Goal: Information Seeking & Learning: Learn about a topic

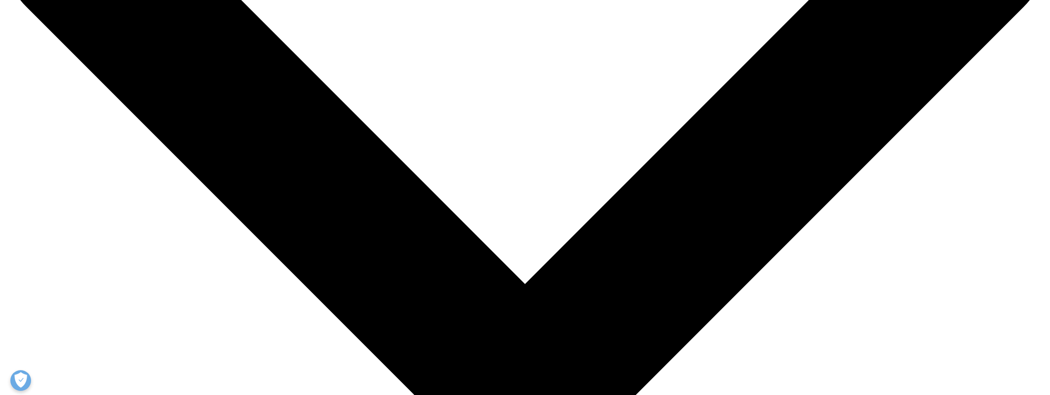
scroll to position [124, 0]
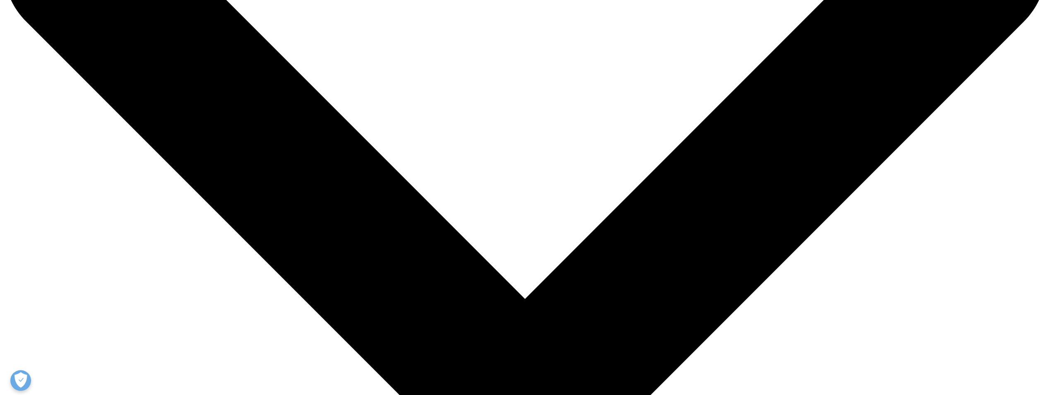
drag, startPoint x: 621, startPoint y: 299, endPoint x: 608, endPoint y: 295, distance: 13.5
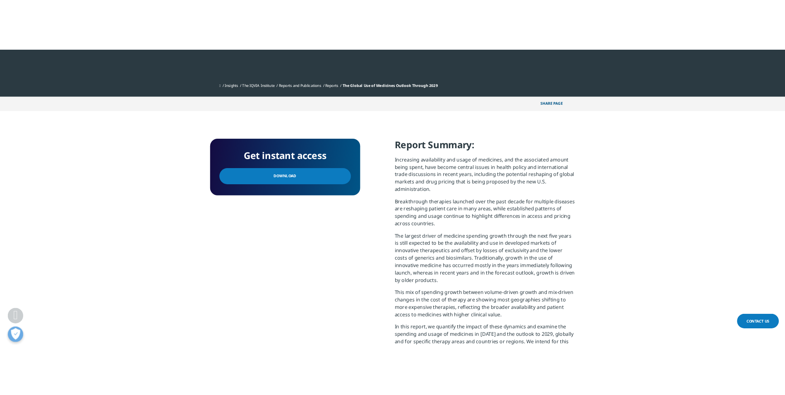
scroll to position [248, 0]
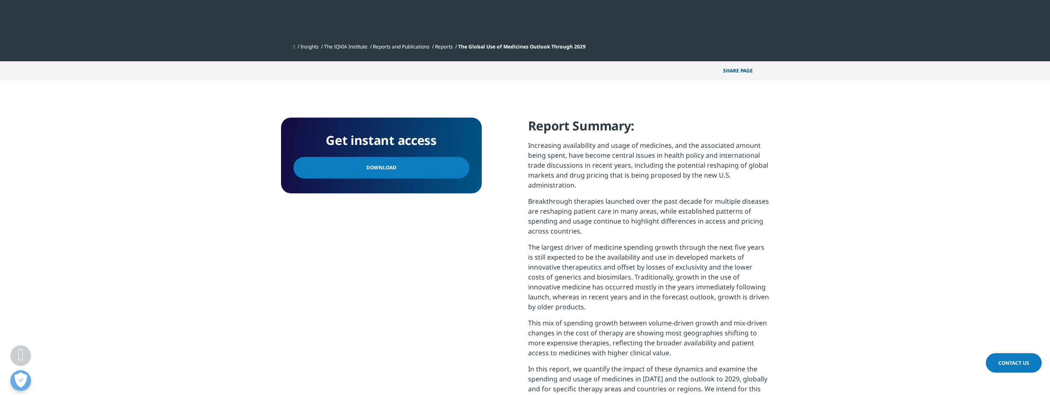
click at [679, 268] on p "The largest driver of medicine spending growth through the next five years is s…" at bounding box center [648, 280] width 241 height 76
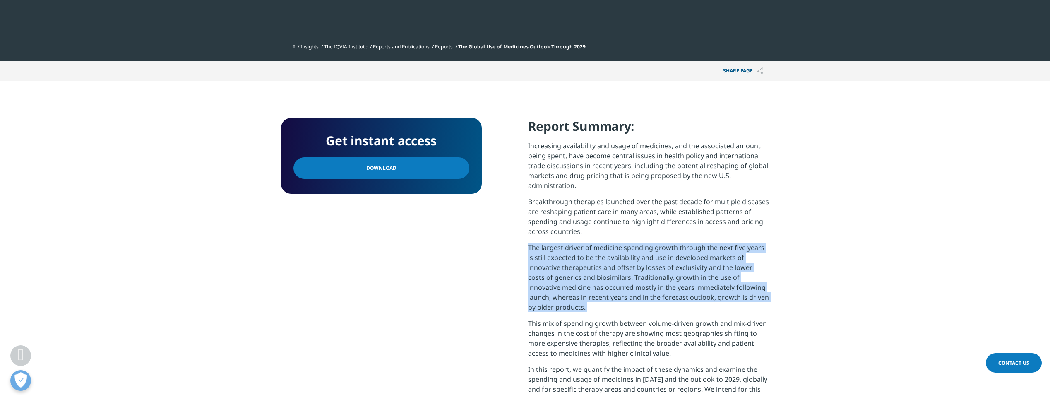
click at [679, 268] on p "The largest driver of medicine spending growth through the next five years is s…" at bounding box center [648, 280] width 241 height 76
click at [612, 272] on p "The largest driver of medicine spending growth through the next five years is s…" at bounding box center [648, 280] width 241 height 76
click at [610, 271] on p "The largest driver of medicine spending growth through the next five years is s…" at bounding box center [648, 280] width 241 height 76
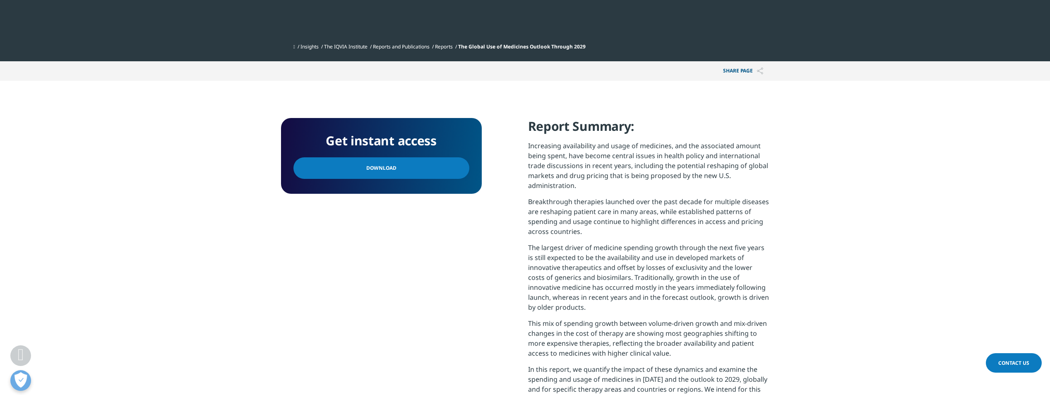
click at [620, 269] on p "The largest driver of medicine spending growth through the next five years is s…" at bounding box center [648, 280] width 241 height 76
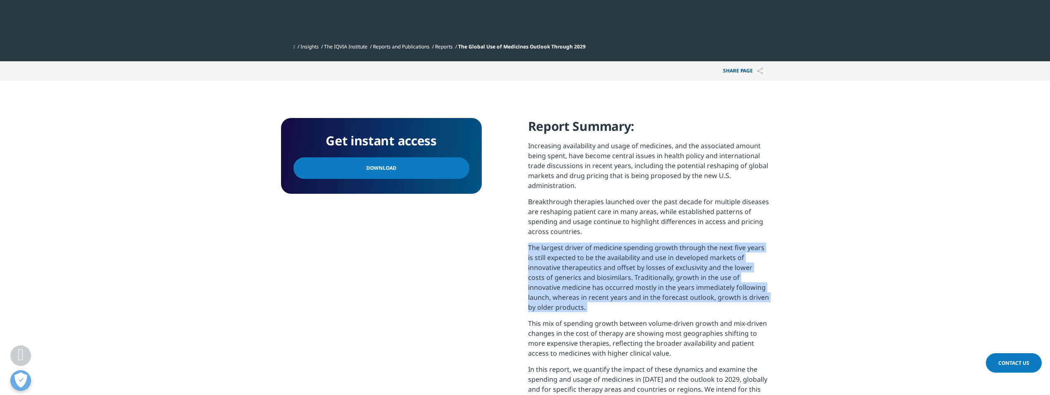
click at [620, 269] on p "The largest driver of medicine spending growth through the next five years is s…" at bounding box center [648, 280] width 241 height 76
drag, startPoint x: 620, startPoint y: 269, endPoint x: 582, endPoint y: 307, distance: 53.8
click at [615, 268] on p "The largest driver of medicine spending growth through the next five years is s…" at bounding box center [648, 280] width 241 height 76
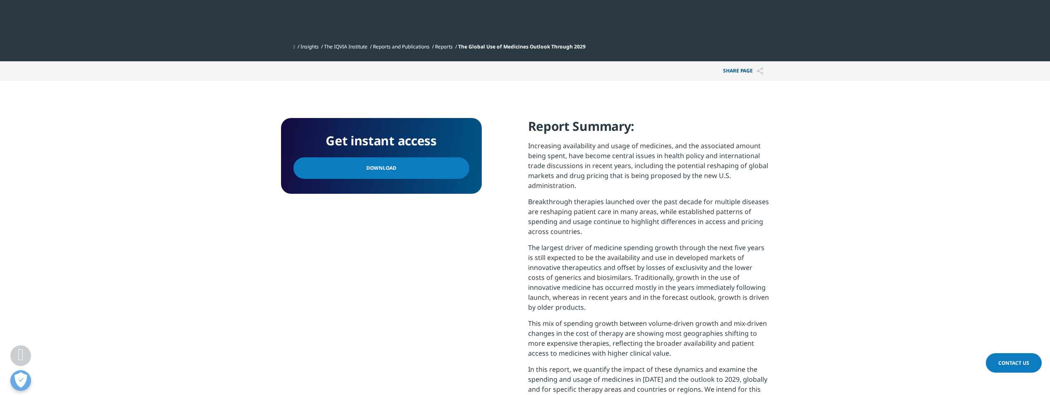
click at [877, 254] on section "Get instant access Download Report Summary: Increasing availability and usage o…" at bounding box center [525, 284] width 1050 height 407
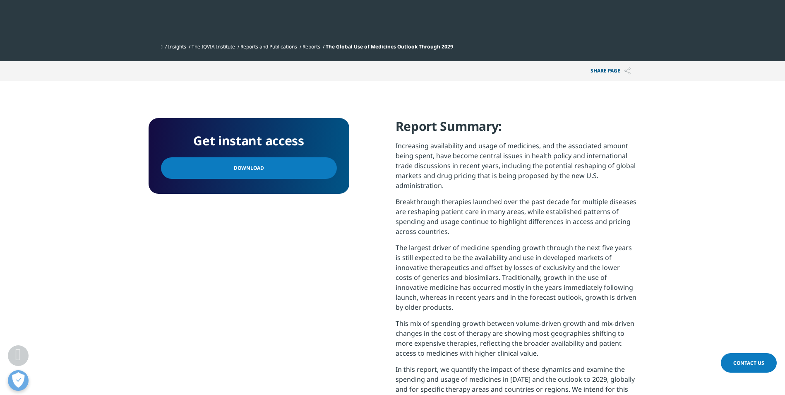
click at [553, 209] on p "Breakthrough therapies launched over the past decade for multiple diseases are …" at bounding box center [516, 220] width 241 height 46
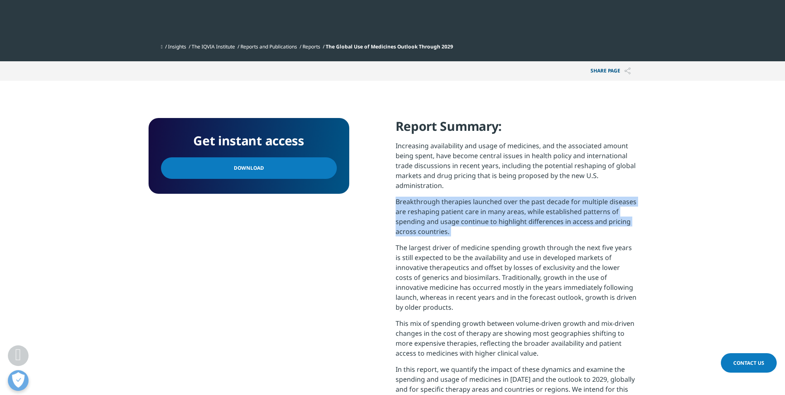
click at [553, 209] on p "Breakthrough therapies launched over the past decade for multiple diseases are …" at bounding box center [516, 220] width 241 height 46
drag, startPoint x: 553, startPoint y: 209, endPoint x: 542, endPoint y: 261, distance: 53.3
click at [552, 210] on p "Breakthrough therapies launched over the past decade for multiple diseases are …" at bounding box center [516, 220] width 241 height 46
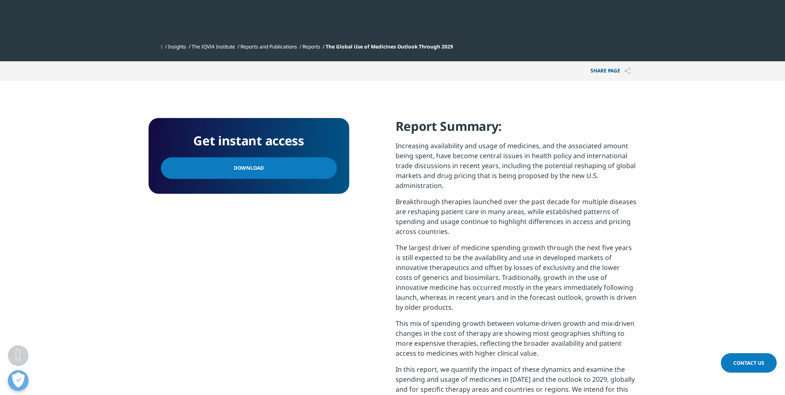
click at [542, 268] on p "The largest driver of medicine spending growth through the next five years is s…" at bounding box center [516, 280] width 241 height 76
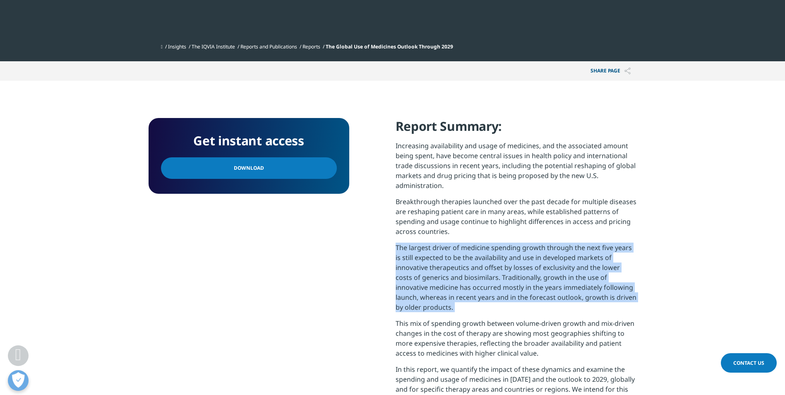
click at [542, 268] on p "The largest driver of medicine spending growth through the next five years is s…" at bounding box center [516, 280] width 241 height 76
click at [538, 268] on p "The largest driver of medicine spending growth through the next five years is s…" at bounding box center [516, 280] width 241 height 76
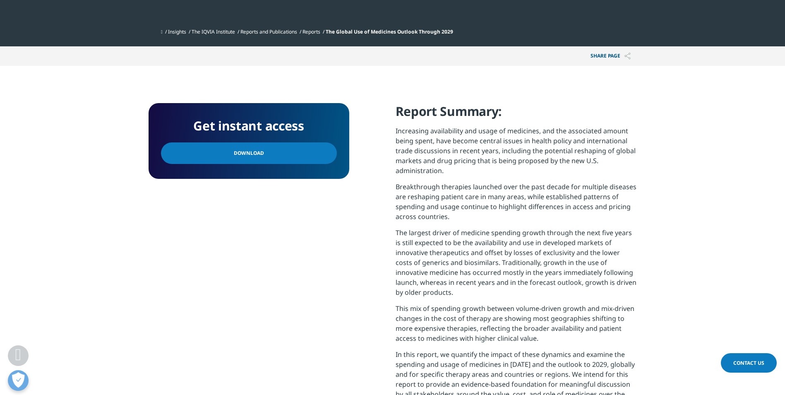
scroll to position [290, 0]
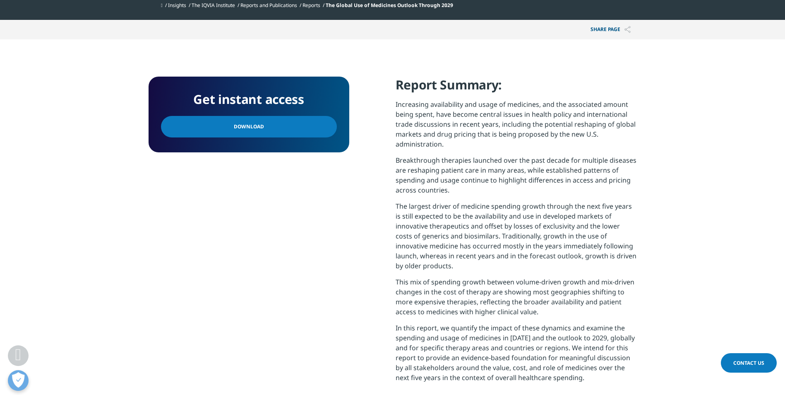
click at [532, 292] on p "This mix of spending growth between volume-driven growth and mix-driven changes…" at bounding box center [516, 300] width 241 height 46
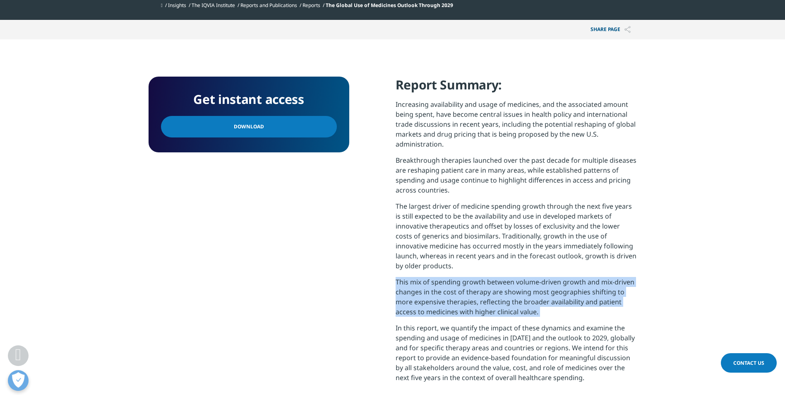
click at [532, 292] on p "This mix of spending growth between volume-driven growth and mix-driven changes…" at bounding box center [516, 300] width 241 height 46
drag, startPoint x: 532, startPoint y: 292, endPoint x: 523, endPoint y: 290, distance: 9.6
click at [523, 290] on p "This mix of spending growth between volume-driven growth and mix-driven changes…" at bounding box center [516, 300] width 241 height 46
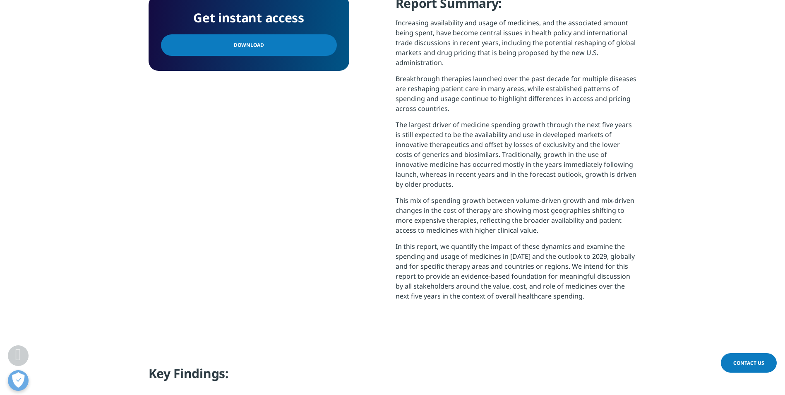
scroll to position [372, 0]
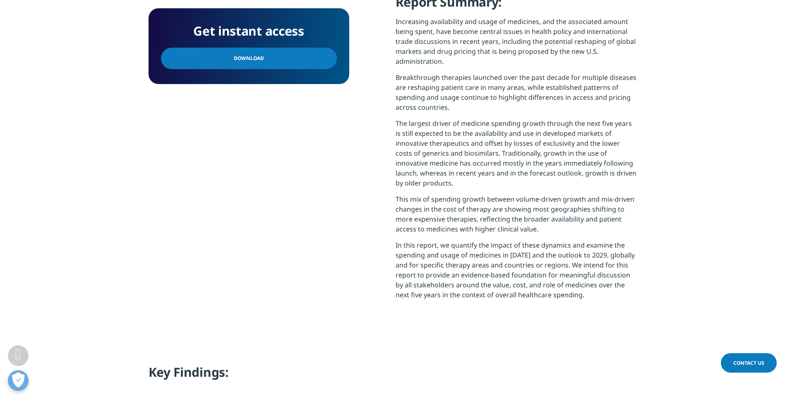
click at [525, 290] on p "In this report, we quantify the impact of these dynamics and examine the spendi…" at bounding box center [516, 273] width 241 height 66
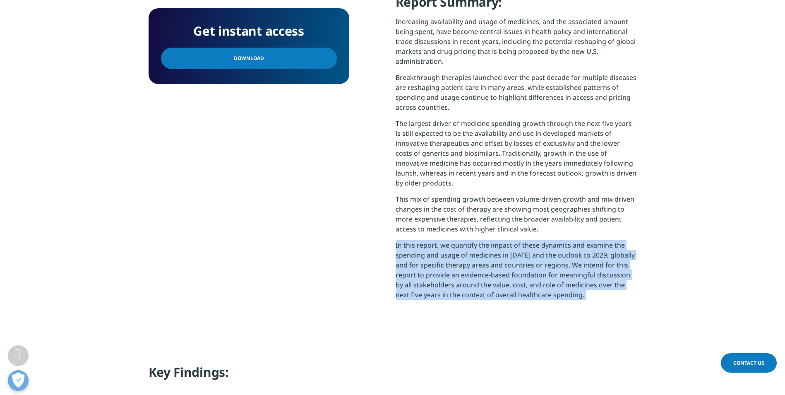
click at [525, 290] on p "In this report, we quantify the impact of these dynamics and examine the spendi…" at bounding box center [516, 273] width 241 height 66
drag, startPoint x: 525, startPoint y: 290, endPoint x: 518, endPoint y: 280, distance: 11.7
click at [520, 288] on p "In this report, we quantify the impact of these dynamics and examine the spendi…" at bounding box center [516, 273] width 241 height 66
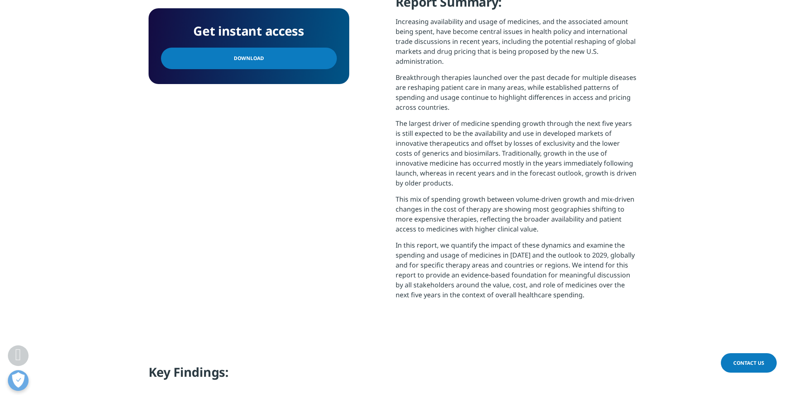
click at [505, 198] on p "This mix of spending growth between volume-driven growth and mix-driven changes…" at bounding box center [516, 217] width 241 height 46
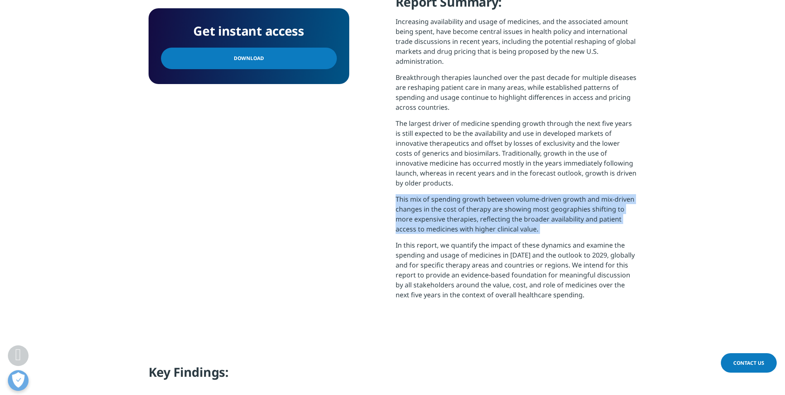
click at [505, 198] on p "This mix of spending growth between volume-driven growth and mix-driven changes…" at bounding box center [516, 217] width 241 height 46
drag, startPoint x: 505, startPoint y: 198, endPoint x: 497, endPoint y: 201, distance: 8.2
click at [497, 201] on p "This mix of spending growth between volume-driven growth and mix-driven changes…" at bounding box center [516, 217] width 241 height 46
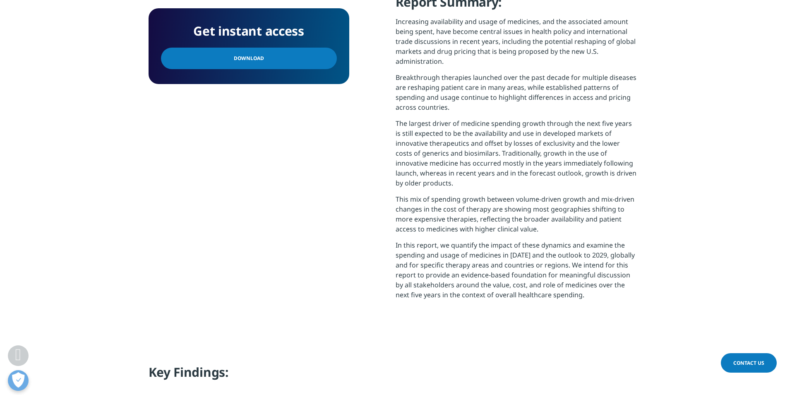
click at [512, 154] on p "The largest driver of medicine spending growth through the next five years is s…" at bounding box center [516, 156] width 241 height 76
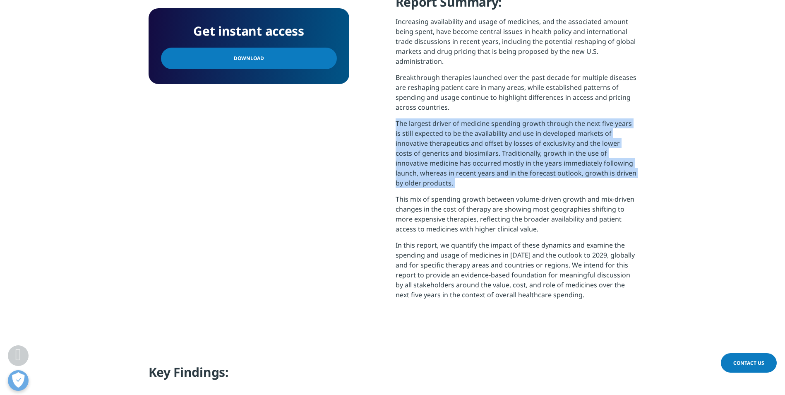
click at [512, 154] on p "The largest driver of medicine spending growth through the next five years is s…" at bounding box center [516, 156] width 241 height 76
click at [511, 153] on p "The largest driver of medicine spending growth through the next five years is s…" at bounding box center [516, 156] width 241 height 76
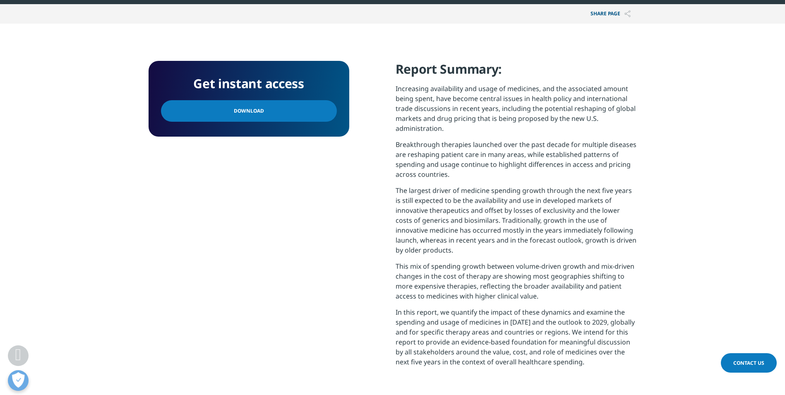
scroll to position [290, 0]
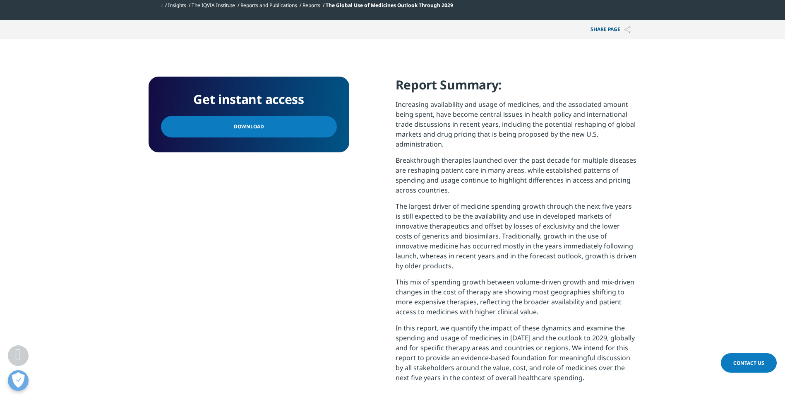
click at [536, 106] on p "Increasing availability and usage of medicines, and the associated amount being…" at bounding box center [516, 127] width 241 height 56
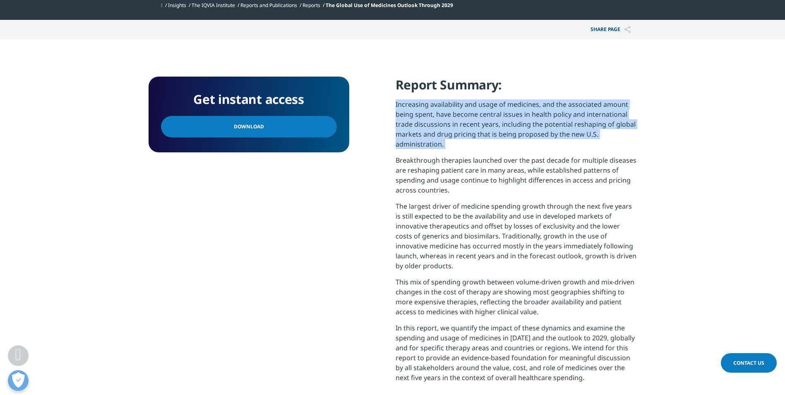
click at [536, 106] on p "Increasing availability and usage of medicines, and the associated amount being…" at bounding box center [516, 127] width 241 height 56
drag, startPoint x: 536, startPoint y: 106, endPoint x: 533, endPoint y: 162, distance: 56.0
click at [531, 106] on p "Increasing availability and usage of medicines, and the associated amount being…" at bounding box center [516, 127] width 241 height 56
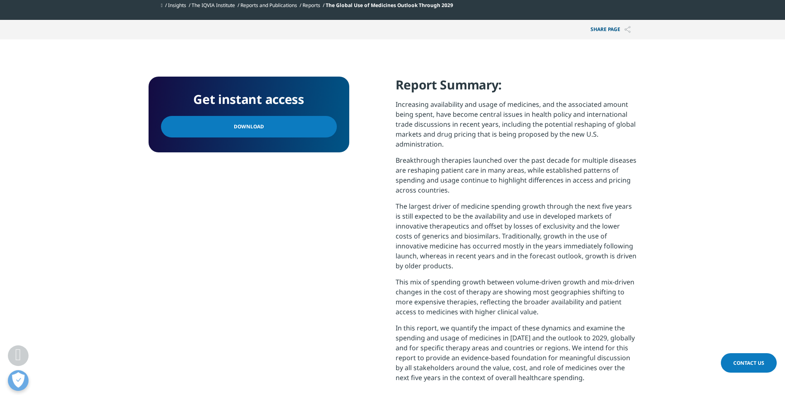
click at [536, 173] on p "Breakthrough therapies launched over the past decade for multiple diseases are …" at bounding box center [516, 178] width 241 height 46
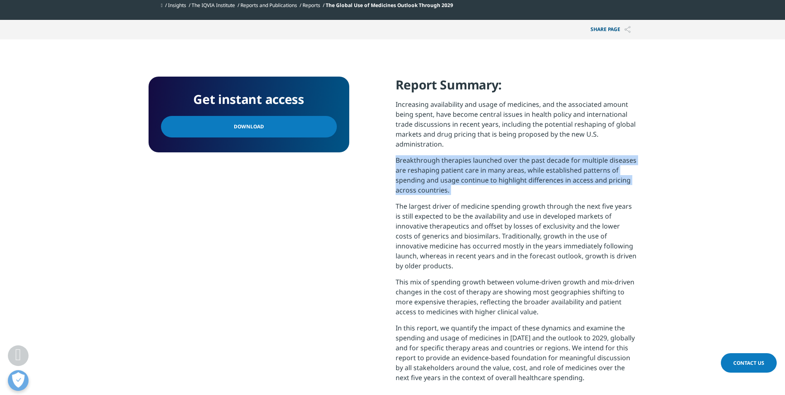
click at [536, 173] on p "Breakthrough therapies launched over the past decade for multiple diseases are …" at bounding box center [516, 178] width 241 height 46
drag, startPoint x: 536, startPoint y: 173, endPoint x: 532, endPoint y: 171, distance: 4.5
click at [528, 171] on p "Breakthrough therapies launched over the past decade for multiple diseases are …" at bounding box center [516, 178] width 241 height 46
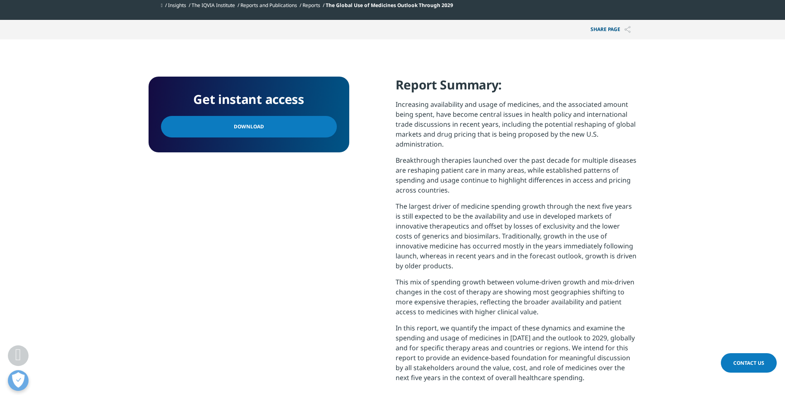
click at [533, 171] on p "Breakthrough therapies launched over the past decade for multiple diseases are …" at bounding box center [516, 178] width 241 height 46
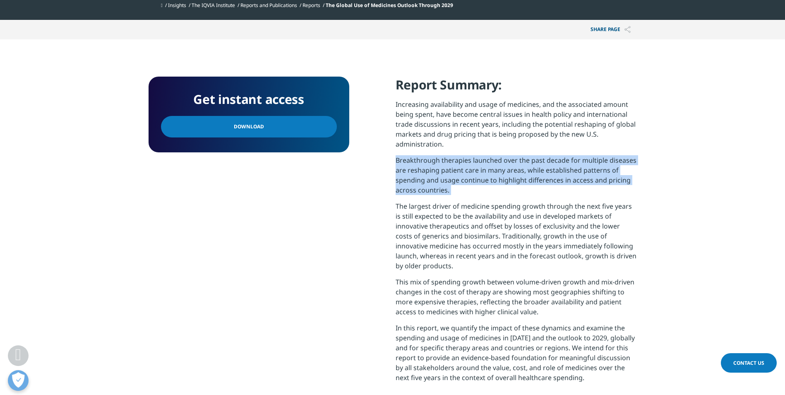
click at [533, 170] on p "Breakthrough therapies launched over the past decade for multiple diseases are …" at bounding box center [516, 178] width 241 height 46
drag, startPoint x: 533, startPoint y: 170, endPoint x: 528, endPoint y: 170, distance: 4.6
click at [528, 170] on p "Breakthrough therapies launched over the past decade for multiple diseases are …" at bounding box center [516, 178] width 241 height 46
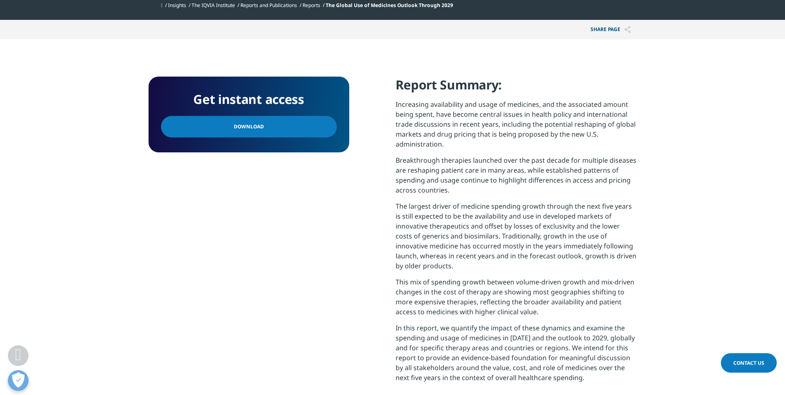
click at [537, 124] on p "Increasing availability and usage of medicines, and the associated amount being…" at bounding box center [516, 127] width 241 height 56
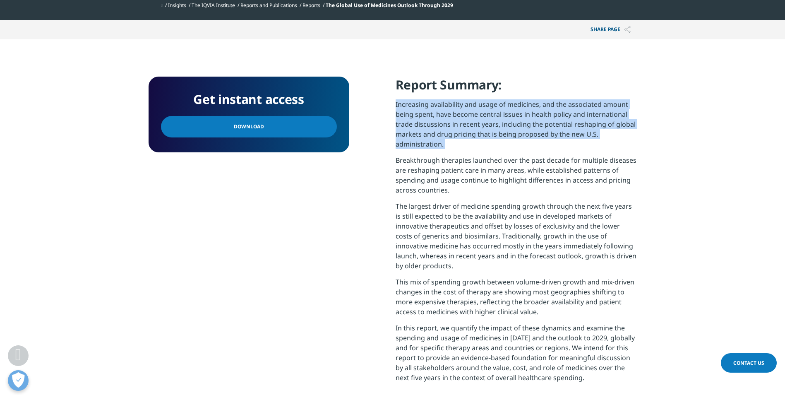
click at [537, 124] on p "Increasing availability and usage of medicines, and the associated amount being…" at bounding box center [516, 127] width 241 height 56
drag, startPoint x: 537, startPoint y: 124, endPoint x: 528, endPoint y: 122, distance: 9.4
click at [528, 122] on p "Increasing availability and usage of medicines, and the associated amount being…" at bounding box center [516, 127] width 241 height 56
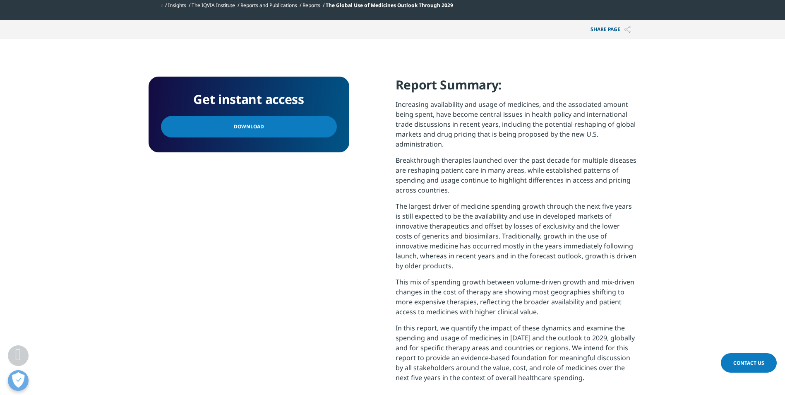
click at [528, 161] on p "Breakthrough therapies launched over the past decade for multiple diseases are …" at bounding box center [516, 178] width 241 height 46
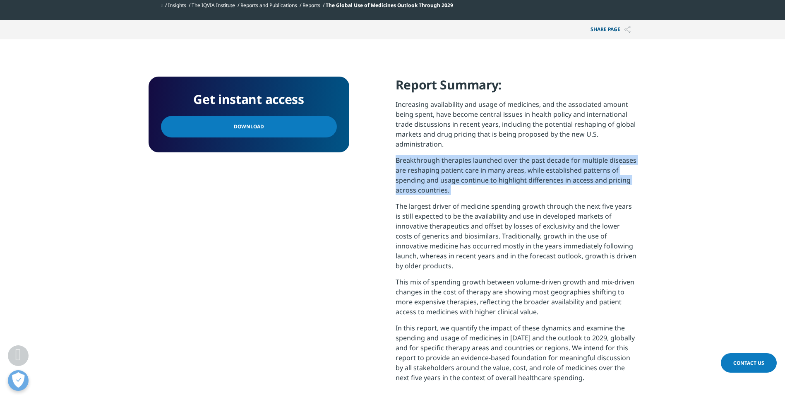
click at [528, 161] on p "Breakthrough therapies launched over the past decade for multiple diseases are …" at bounding box center [516, 178] width 241 height 46
click at [523, 161] on p "Breakthrough therapies launched over the past decade for multiple diseases are …" at bounding box center [516, 178] width 241 height 46
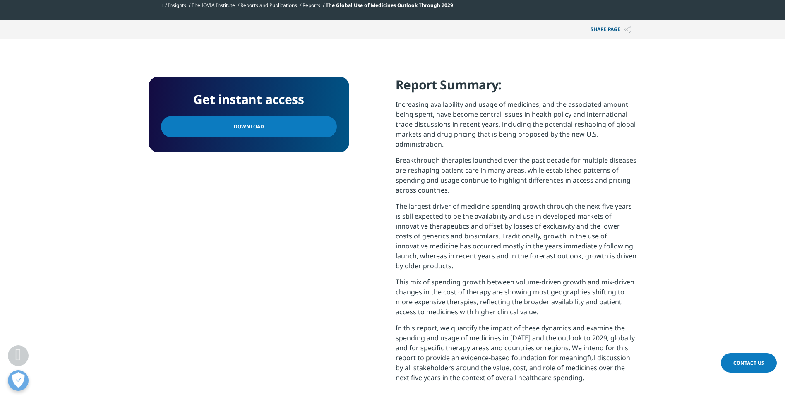
click at [527, 163] on p "Breakthrough therapies launched over the past decade for multiple diseases are …" at bounding box center [516, 178] width 241 height 46
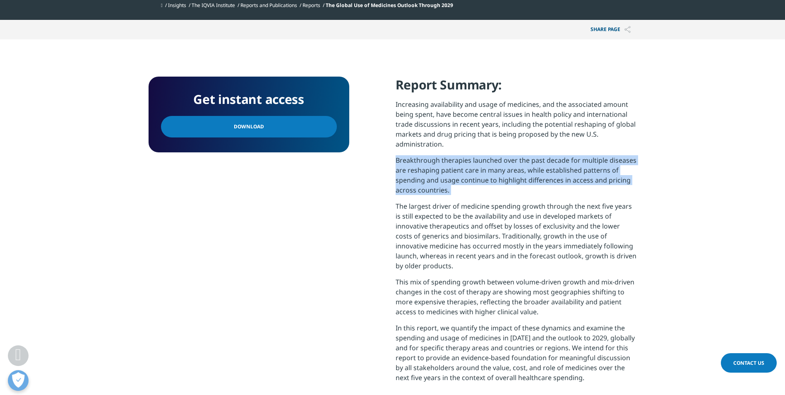
click at [527, 163] on p "Breakthrough therapies launched over the past decade for multiple diseases are …" at bounding box center [516, 178] width 241 height 46
click at [525, 163] on p "Breakthrough therapies launched over the past decade for multiple diseases are …" at bounding box center [516, 178] width 241 height 46
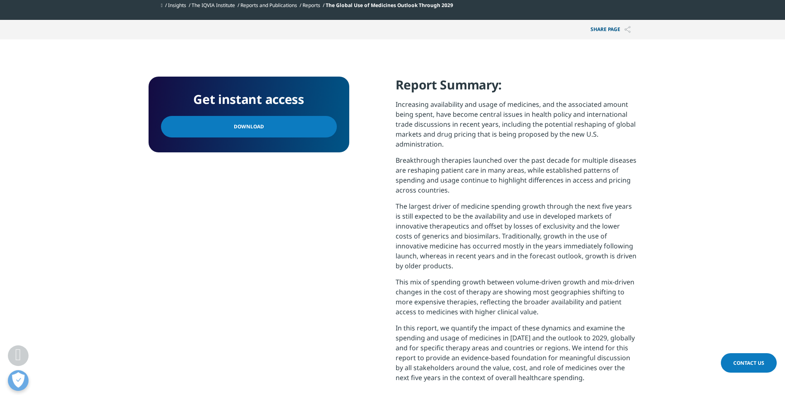
click at [525, 163] on p "Breakthrough therapies launched over the past decade for multiple diseases are …" at bounding box center [516, 178] width 241 height 46
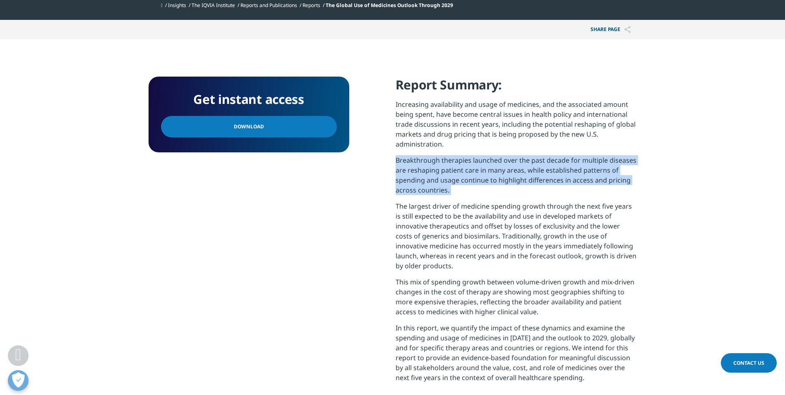
click at [525, 163] on p "Breakthrough therapies launched over the past decade for multiple diseases are …" at bounding box center [516, 178] width 241 height 46
click at [522, 162] on p "Breakthrough therapies launched over the past decade for multiple diseases are …" at bounding box center [516, 178] width 241 height 46
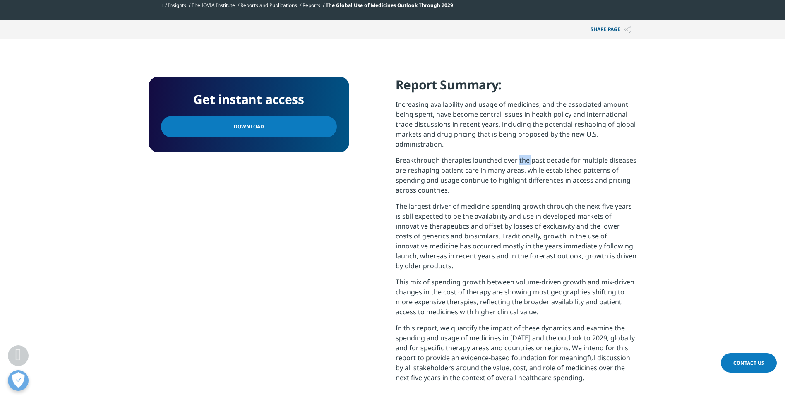
click at [522, 162] on p "Breakthrough therapies launched over the past decade for multiple diseases are …" at bounding box center [516, 178] width 241 height 46
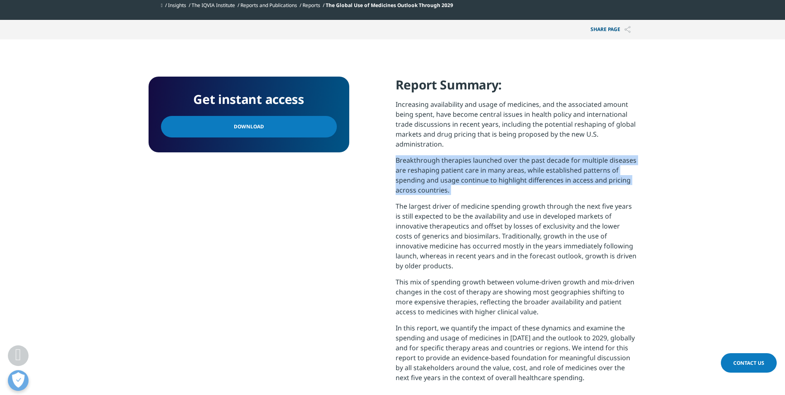
click at [522, 162] on p "Breakthrough therapies launched over the past decade for multiple diseases are …" at bounding box center [516, 178] width 241 height 46
drag, startPoint x: 522, startPoint y: 162, endPoint x: 518, endPoint y: 166, distance: 5.3
click at [518, 166] on p "Breakthrough therapies launched over the past decade for multiple diseases are …" at bounding box center [516, 178] width 241 height 46
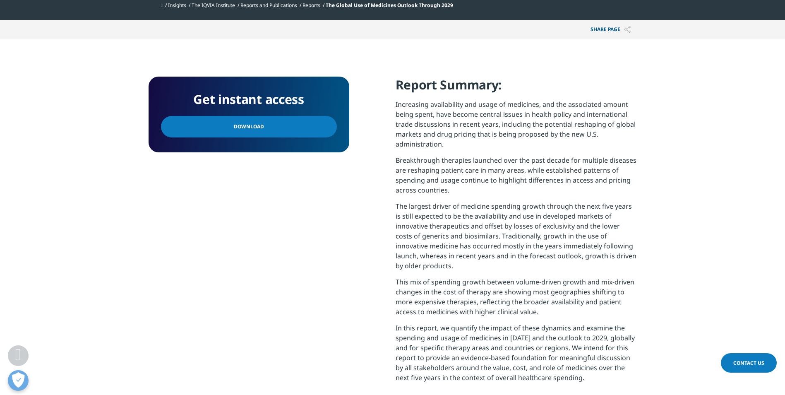
click at [523, 123] on p "Increasing availability and usage of medicines, and the associated amount being…" at bounding box center [516, 127] width 241 height 56
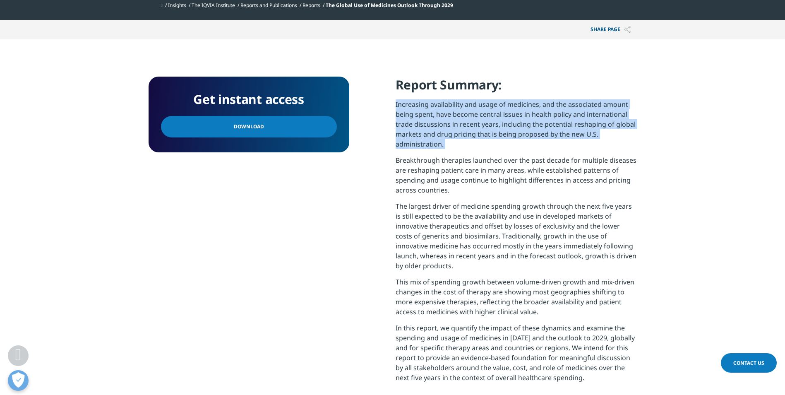
click at [523, 123] on p "Increasing availability and usage of medicines, and the associated amount being…" at bounding box center [516, 127] width 241 height 56
drag, startPoint x: 523, startPoint y: 123, endPoint x: 519, endPoint y: 123, distance: 4.6
click at [519, 123] on p "Increasing availability and usage of medicines, and the associated amount being…" at bounding box center [516, 127] width 241 height 56
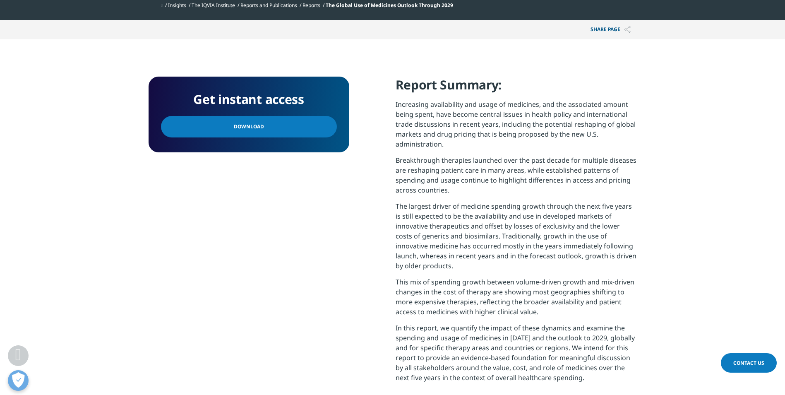
click at [523, 123] on p "Increasing availability and usage of medicines, and the associated amount being…" at bounding box center [516, 127] width 241 height 56
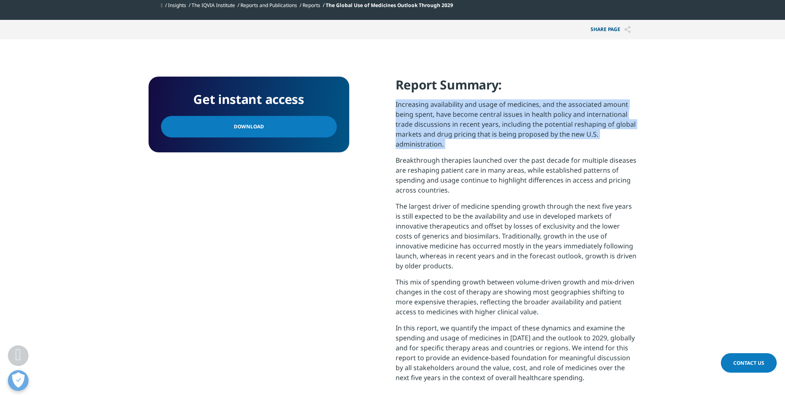
click at [523, 123] on p "Increasing availability and usage of medicines, and the associated amount being…" at bounding box center [516, 127] width 241 height 56
click at [518, 123] on p "Increasing availability and usage of medicines, and the associated amount being…" at bounding box center [516, 127] width 241 height 56
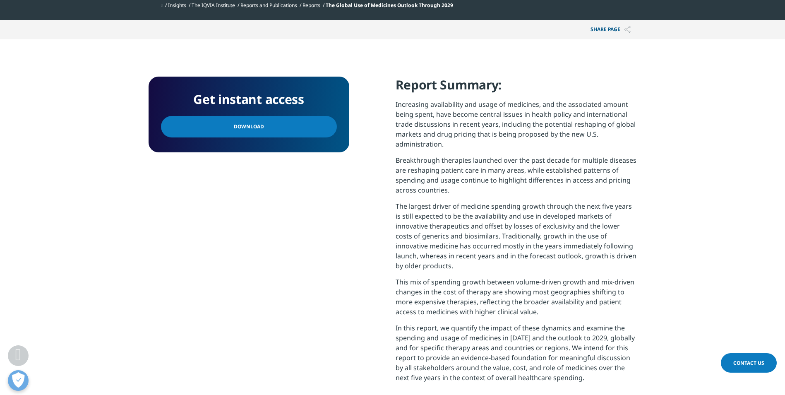
click at [526, 122] on p "Increasing availability and usage of medicines, and the associated amount being…" at bounding box center [516, 127] width 241 height 56
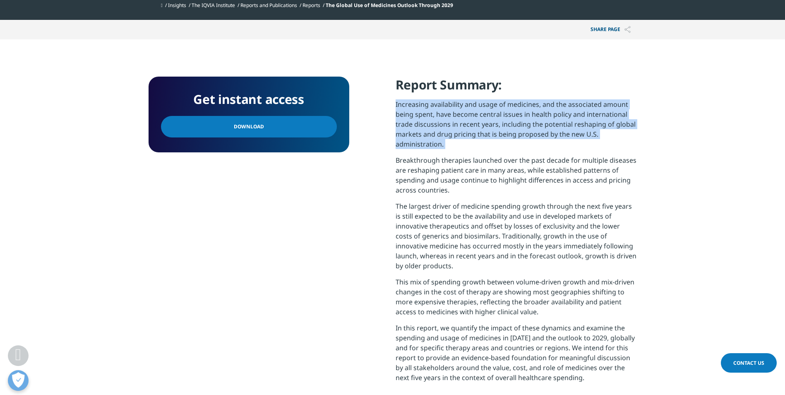
click at [526, 122] on p "Increasing availability and usage of medicines, and the associated amount being…" at bounding box center [516, 127] width 241 height 56
click at [522, 121] on p "Increasing availability and usage of medicines, and the associated amount being…" at bounding box center [516, 127] width 241 height 56
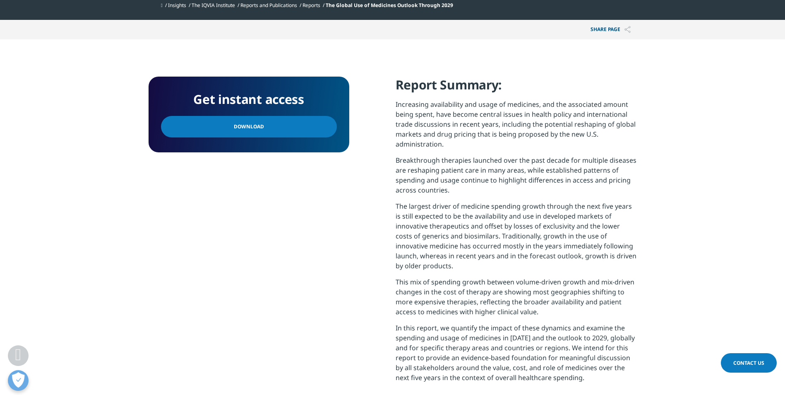
click at [526, 121] on p "Increasing availability and usage of medicines, and the associated amount being…" at bounding box center [516, 127] width 241 height 56
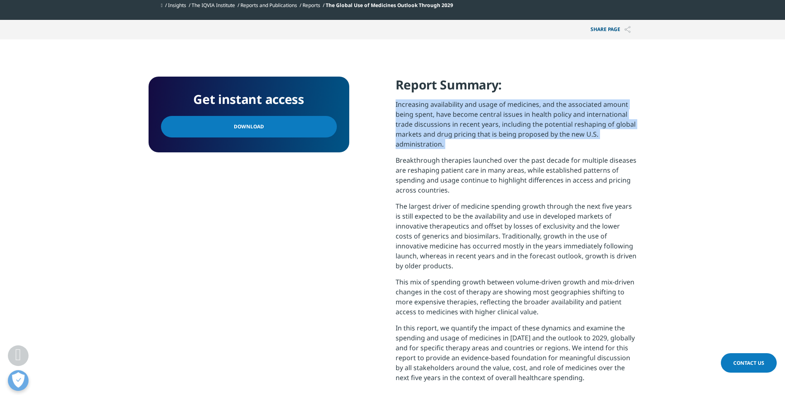
click at [526, 121] on p "Increasing availability and usage of medicines, and the associated amount being…" at bounding box center [516, 127] width 241 height 56
drag, startPoint x: 526, startPoint y: 121, endPoint x: 522, endPoint y: 121, distance: 4.6
click at [522, 121] on p "Increasing availability and usage of medicines, and the associated amount being…" at bounding box center [516, 127] width 241 height 56
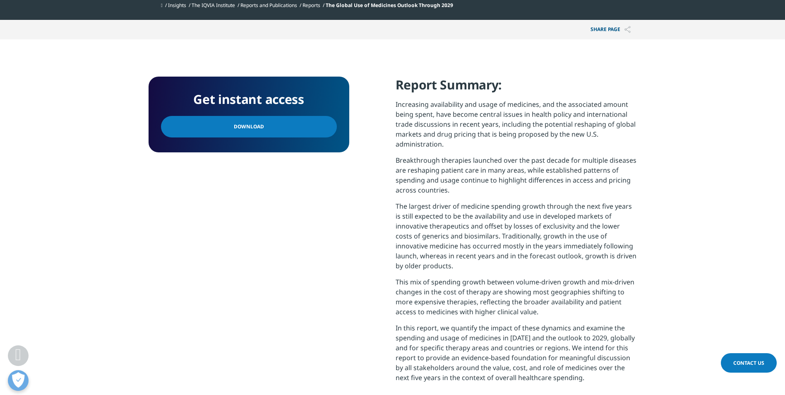
click at [525, 120] on p "Increasing availability and usage of medicines, and the associated amount being…" at bounding box center [516, 127] width 241 height 56
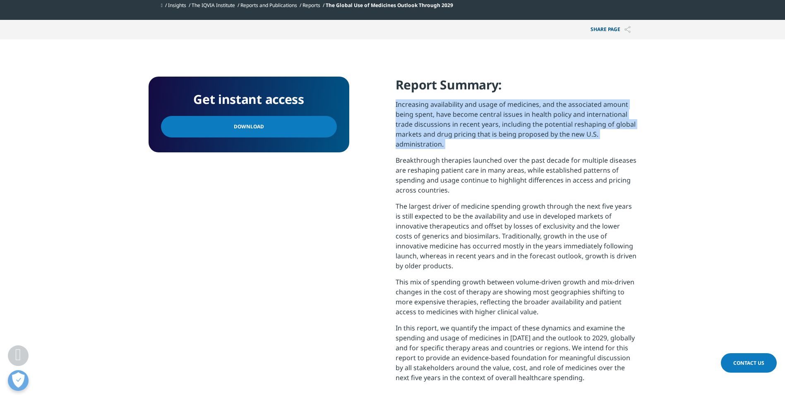
click at [525, 120] on p "Increasing availability and usage of medicines, and the associated amount being…" at bounding box center [516, 127] width 241 height 56
click at [521, 121] on p "Increasing availability and usage of medicines, and the associated amount being…" at bounding box center [516, 127] width 241 height 56
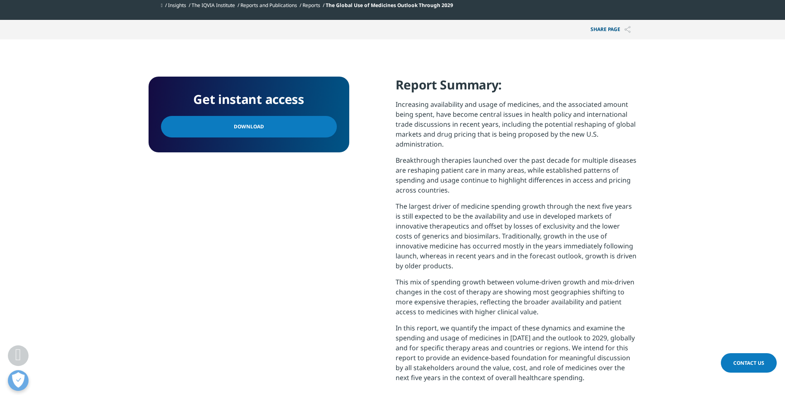
click at [526, 120] on p "Increasing availability and usage of medicines, and the associated amount being…" at bounding box center [516, 127] width 241 height 56
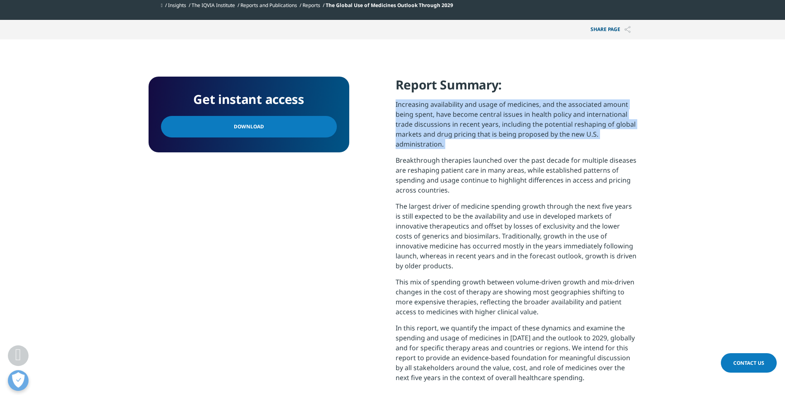
click at [526, 120] on p "Increasing availability and usage of medicines, and the associated amount being…" at bounding box center [516, 127] width 241 height 56
click at [526, 119] on p "Increasing availability and usage of medicines, and the associated amount being…" at bounding box center [516, 127] width 241 height 56
click at [527, 118] on p "Increasing availability and usage of medicines, and the associated amount being…" at bounding box center [516, 127] width 241 height 56
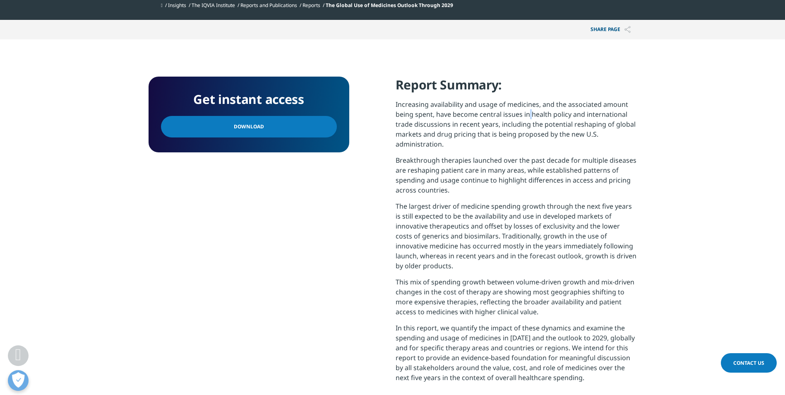
click at [527, 118] on p "Increasing availability and usage of medicines, and the associated amount being…" at bounding box center [516, 127] width 241 height 56
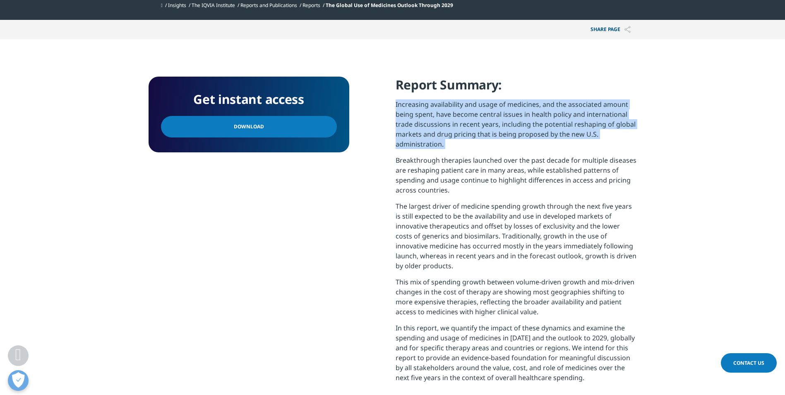
click at [527, 118] on p "Increasing availability and usage of medicines, and the associated amount being…" at bounding box center [516, 127] width 241 height 56
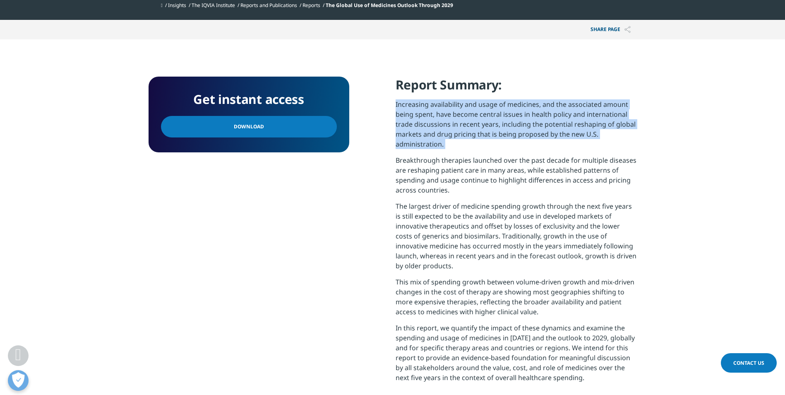
click at [525, 118] on p "Increasing availability and usage of medicines, and the associated amount being…" at bounding box center [516, 127] width 241 height 56
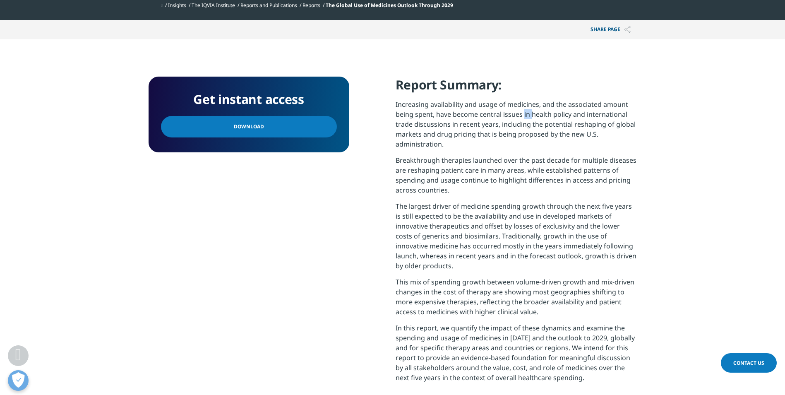
click at [525, 118] on p "Increasing availability and usage of medicines, and the associated amount being…" at bounding box center [516, 127] width 241 height 56
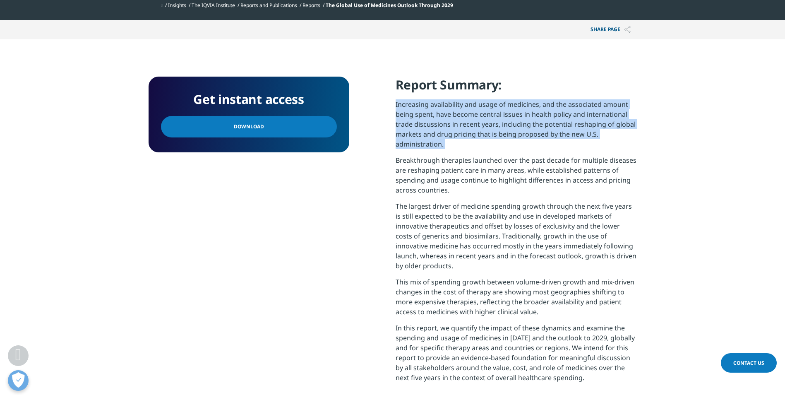
click at [525, 118] on p "Increasing availability and usage of medicines, and the associated amount being…" at bounding box center [516, 127] width 241 height 56
click at [525, 119] on p "Increasing availability and usage of medicines, and the associated amount being…" at bounding box center [516, 127] width 241 height 56
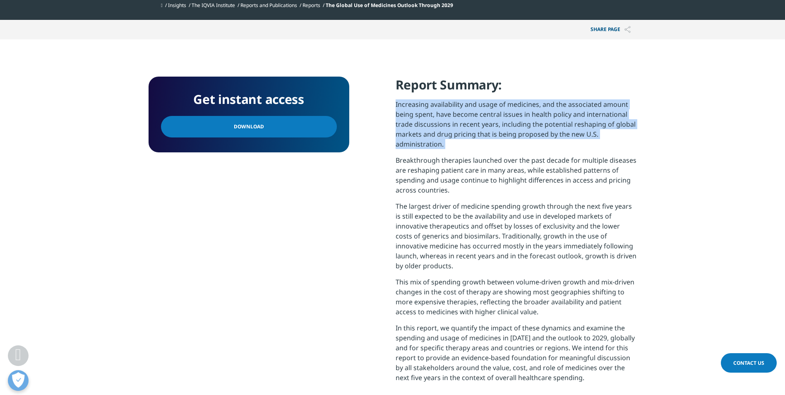
click at [525, 119] on p "Increasing availability and usage of medicines, and the associated amount being…" at bounding box center [516, 127] width 241 height 56
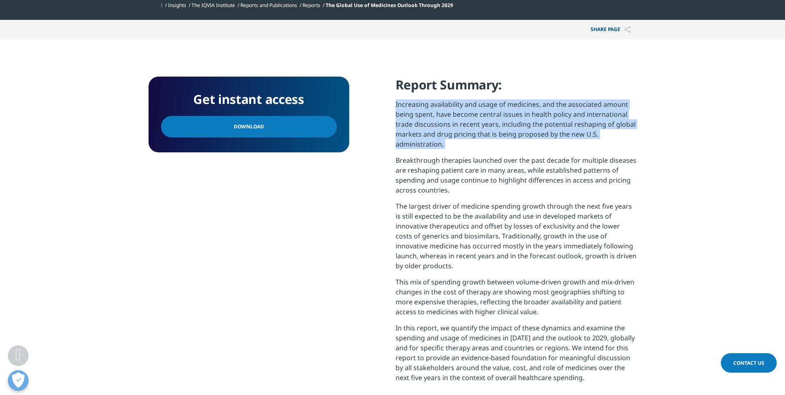
click at [525, 119] on p "Increasing availability and usage of medicines, and the associated amount being…" at bounding box center [516, 127] width 241 height 56
